Goal: Task Accomplishment & Management: Use online tool/utility

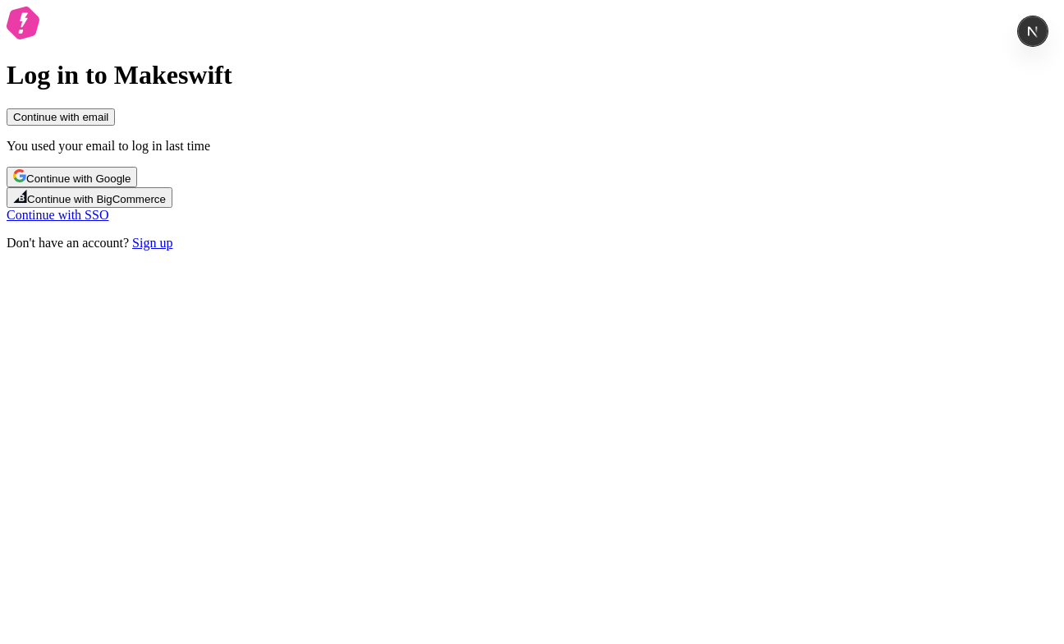
click at [115, 126] on button "Continue with email" at bounding box center [61, 116] width 108 height 17
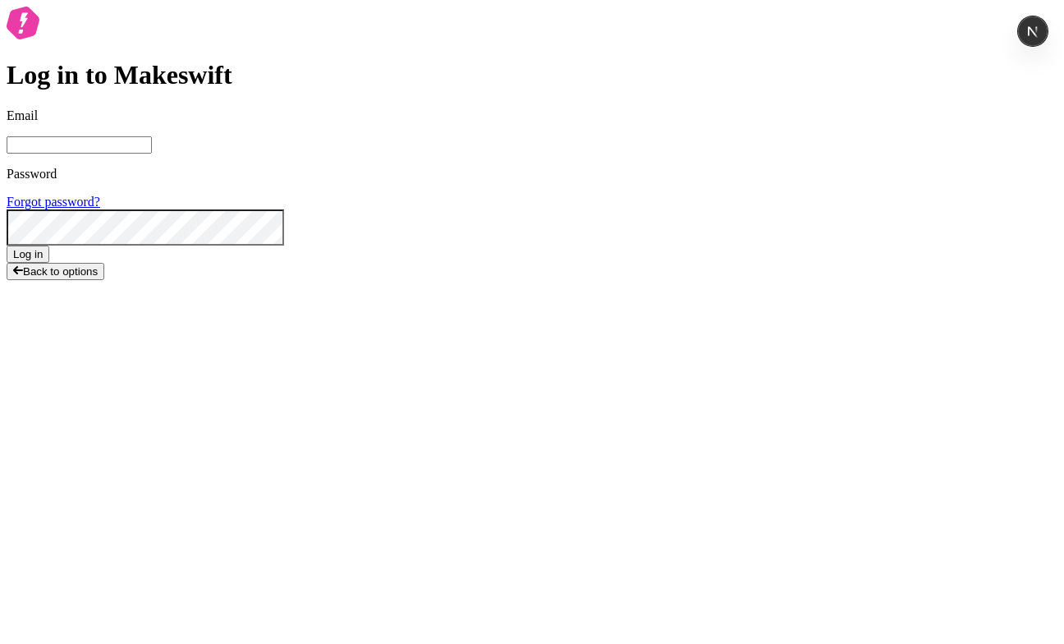
click at [275, 25] on span at bounding box center [268, 17] width 13 height 13
click at [152, 154] on input "Email" at bounding box center [79, 144] width 145 height 17
type input "sasha+test-signup1@ferrata.dev"
click at [49, 263] on button "Log in" at bounding box center [28, 254] width 43 height 17
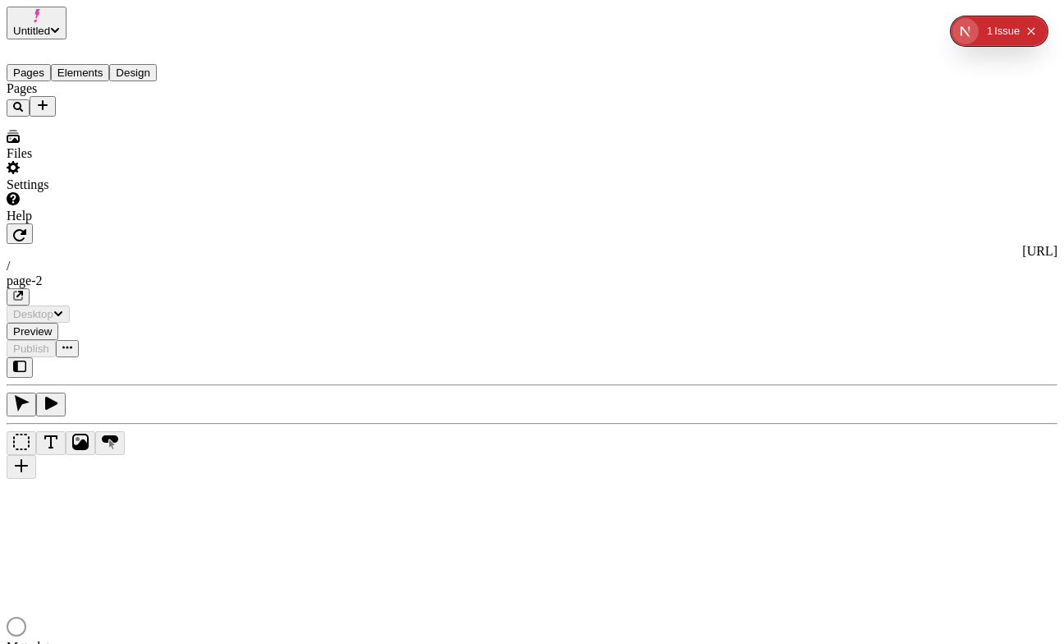
type input "/page-2"
